Goal: Check status: Check status

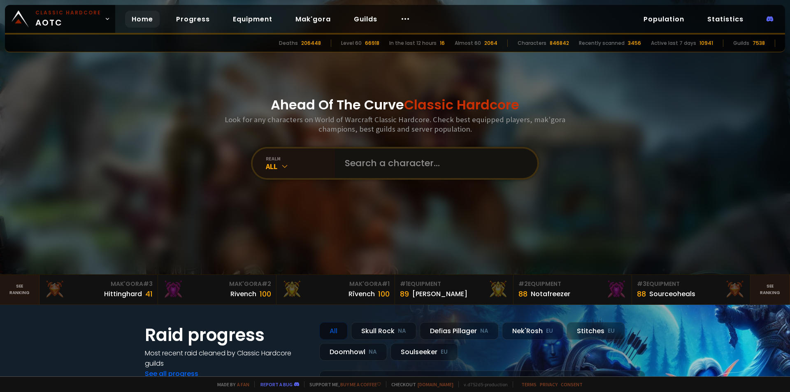
click at [386, 167] on input "text" at bounding box center [434, 164] width 188 height 30
paste input "Frostnøva-Doomhowl"
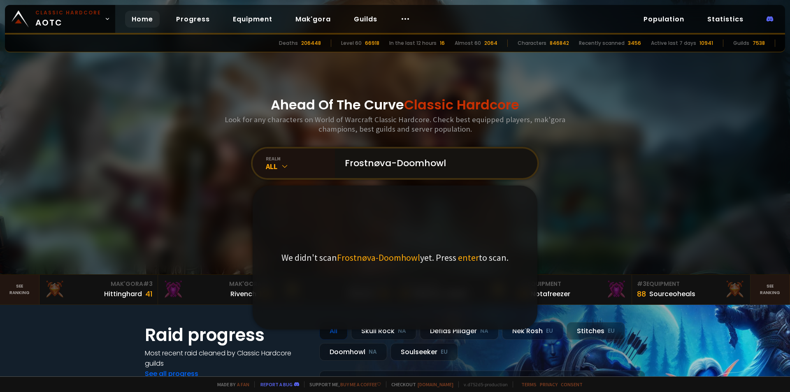
drag, startPoint x: 460, startPoint y: 153, endPoint x: 389, endPoint y: 166, distance: 71.6
click at [389, 166] on input "Frostnøva-Doomhowl" at bounding box center [434, 164] width 188 height 30
type input "Frostnøva"
click at [402, 162] on input "Frostnøva" at bounding box center [434, 164] width 188 height 30
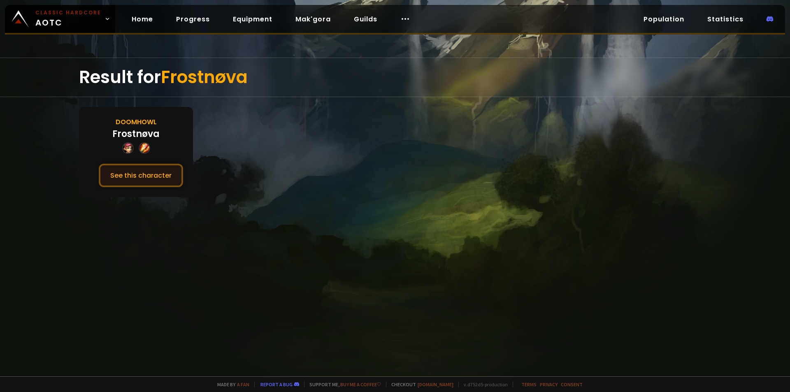
click at [134, 178] on button "See this character" at bounding box center [141, 175] width 84 height 23
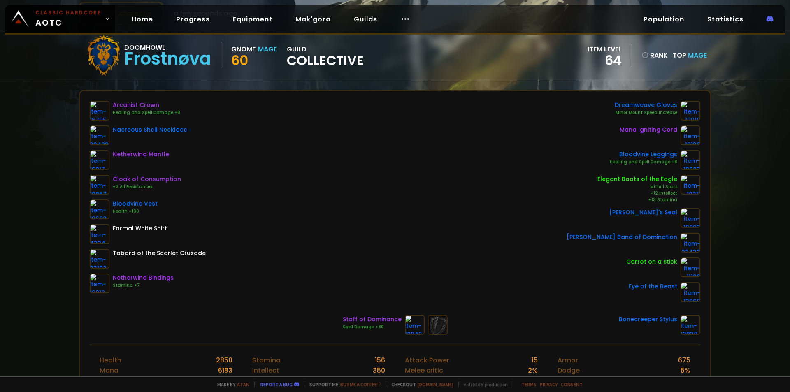
scroll to position [41, 0]
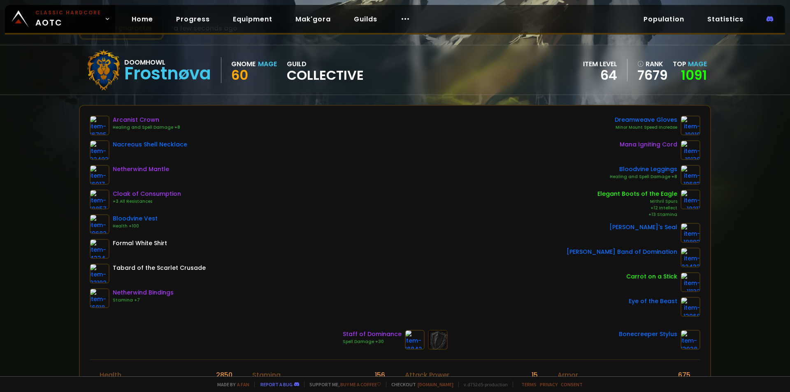
click at [43, 201] on div "Scan character a few seconds ago Doomhowl Frostnøva Gnome Mage 60 guild Collect…" at bounding box center [395, 188] width 790 height 377
